Goal: Task Accomplishment & Management: Use online tool/utility

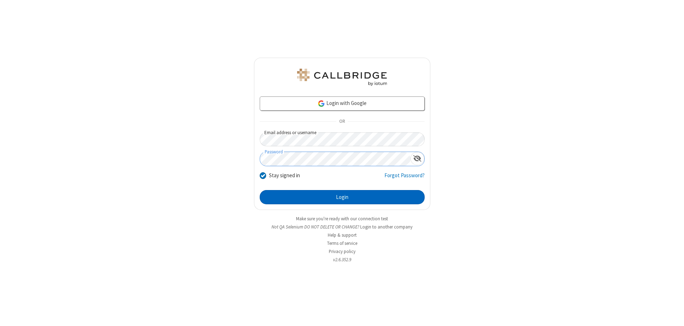
click at [342, 197] on button "Login" at bounding box center [342, 197] width 165 height 14
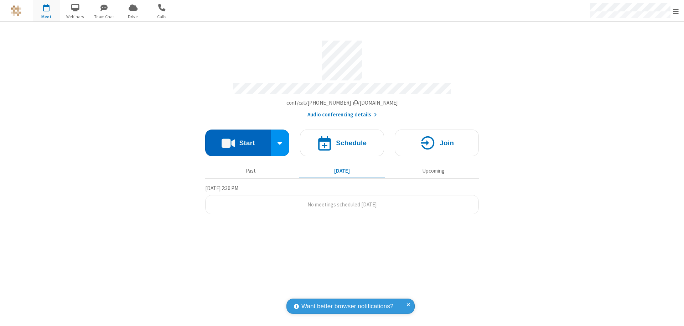
click at [238, 140] on button "Start" at bounding box center [238, 143] width 66 height 27
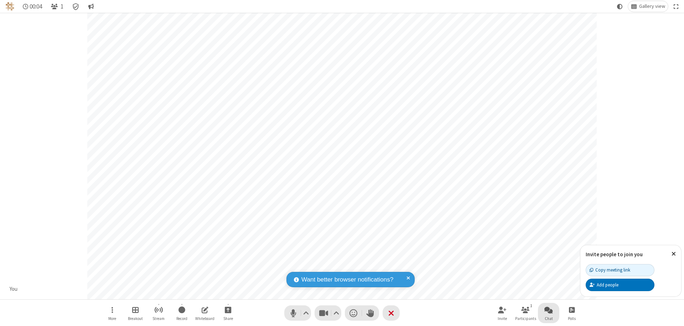
click at [549, 310] on span "Open chat" at bounding box center [548, 310] width 9 height 9
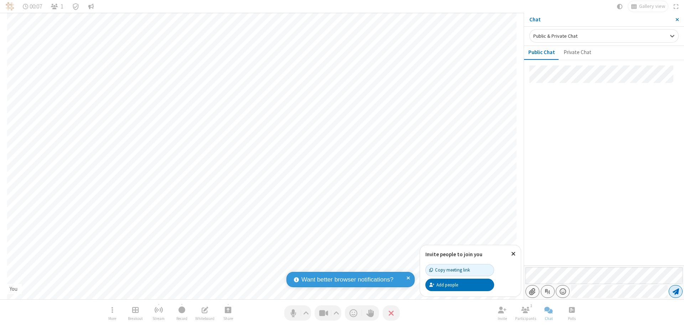
click at [676, 292] on span "Send message" at bounding box center [676, 291] width 6 height 7
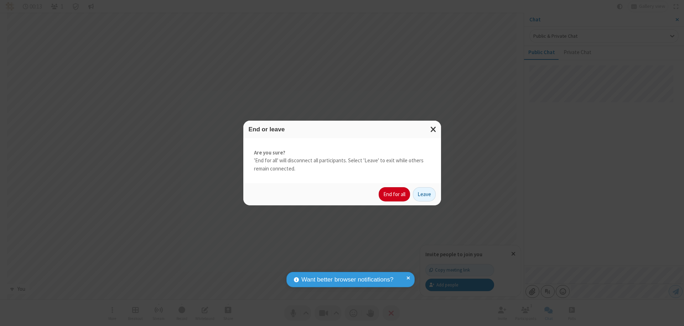
click at [395, 195] on button "End for all" at bounding box center [394, 194] width 31 height 14
